Goal: Use online tool/utility

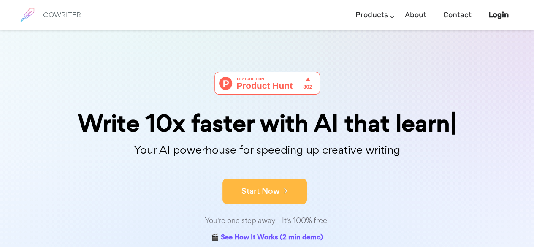
click at [239, 197] on button "Start Now" at bounding box center [264, 191] width 84 height 25
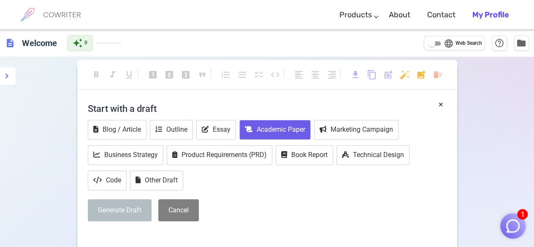
click at [284, 123] on button "Academic Paper" at bounding box center [274, 130] width 71 height 20
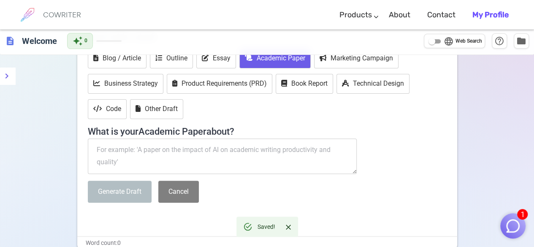
scroll to position [73, 0]
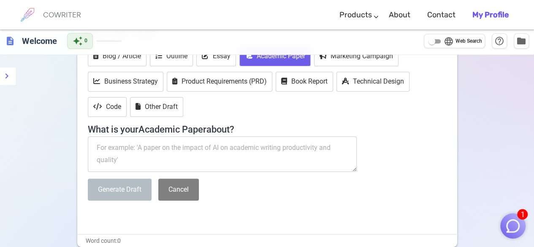
click at [175, 150] on textarea at bounding box center [222, 153] width 269 height 35
click at [171, 144] on textarea at bounding box center [222, 153] width 269 height 35
paste textarea "Implementation of an Integrated Electronic Medical Record System to Improve the…"
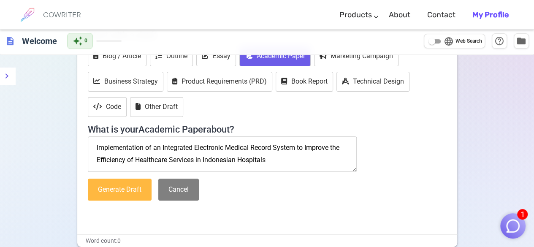
scroll to position [134, 0]
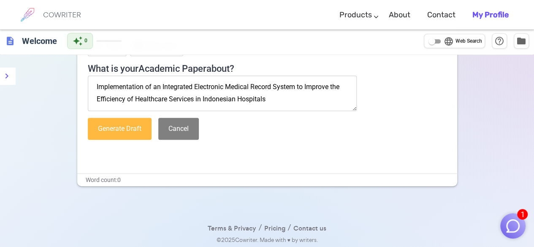
type textarea "Implementation of an Integrated Electronic Medical Record System to Improve the…"
click at [127, 123] on button "Generate Draft" at bounding box center [120, 129] width 64 height 22
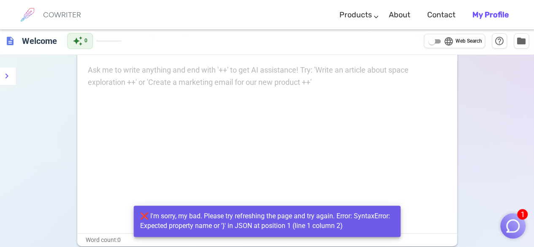
scroll to position [38, 0]
click at [189, 174] on div "Ask me to write anything and end with '++' to get AI assistance! Try: 'Write an…" at bounding box center [267, 148] width 380 height 169
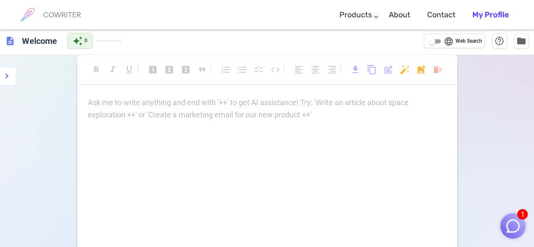
scroll to position [0, 0]
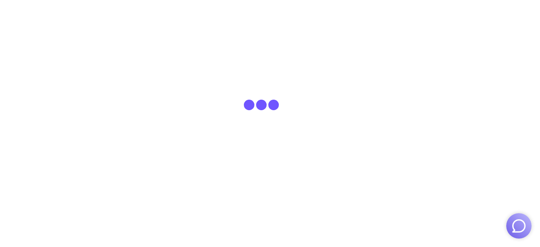
drag, startPoint x: 0, startPoint y: 0, endPoint x: 136, endPoint y: 60, distance: 148.7
click at [136, 30] on html at bounding box center [270, 15] width 540 height 30
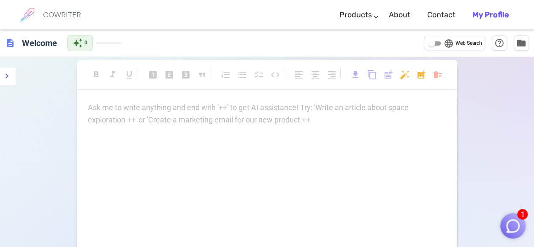
click at [151, 107] on p "Ask me to write anything and end with '++' to get AI assistance! Try: 'Write an…" at bounding box center [267, 108] width 359 height 12
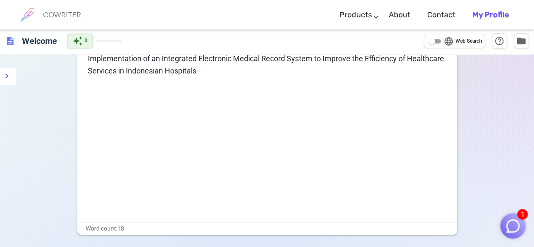
scroll to position [48, 0]
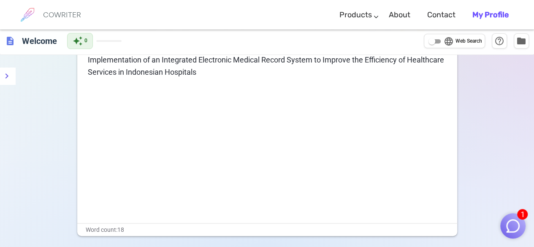
click at [208, 85] on div "Implementation of an Integrated Electronic Medical Record System to Improve the…" at bounding box center [267, 138] width 380 height 169
click at [207, 72] on p "Implementation of an Integrated Electronic Medical Record System to Improve the…" at bounding box center [267, 66] width 359 height 24
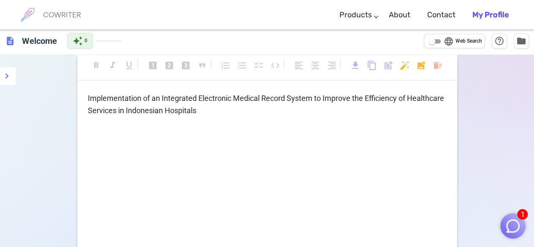
scroll to position [15, 0]
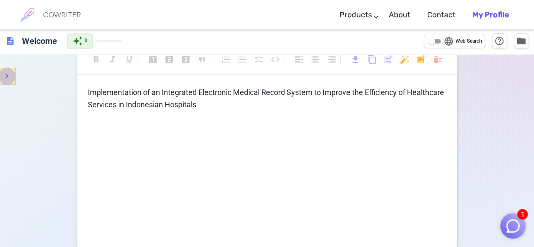
click at [5, 79] on icon "menu" at bounding box center [7, 76] width 10 height 10
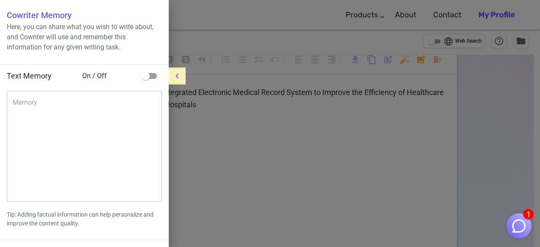
click at [295, 58] on div at bounding box center [270, 123] width 540 height 247
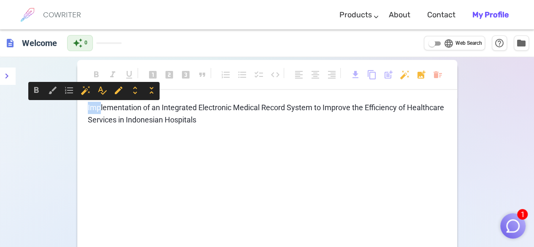
drag, startPoint x: 100, startPoint y: 103, endPoint x: 89, endPoint y: 98, distance: 13.2
click at [89, 98] on body "1 COWRITER Products Writing Marketing Emails Images (soon) About Contact My Pro…" at bounding box center [267, 173] width 534 height 346
click at [89, 98] on div "format_bold brush format_list_numbered auto_fix_high spellcheck edit unfold_mor…" at bounding box center [95, 91] width 131 height 18
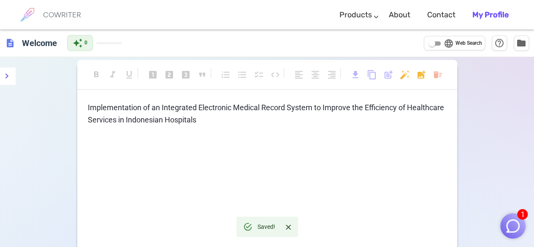
click at [103, 114] on p "Implementation of an Integrated Electronic Medical Record System to Improve the…" at bounding box center [267, 114] width 359 height 24
